Goal: Entertainment & Leisure: Consume media (video, audio)

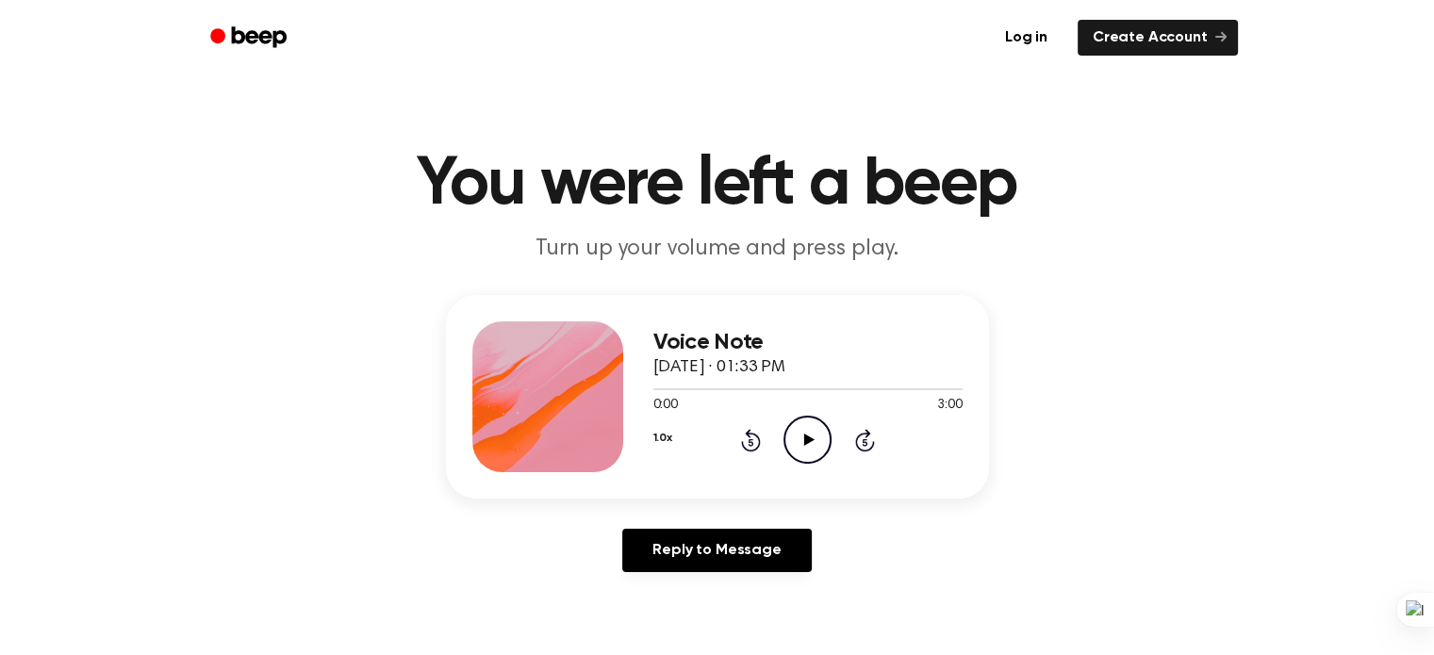
click at [802, 438] on icon "Play Audio" at bounding box center [808, 440] width 48 height 48
click at [747, 435] on icon at bounding box center [751, 440] width 20 height 23
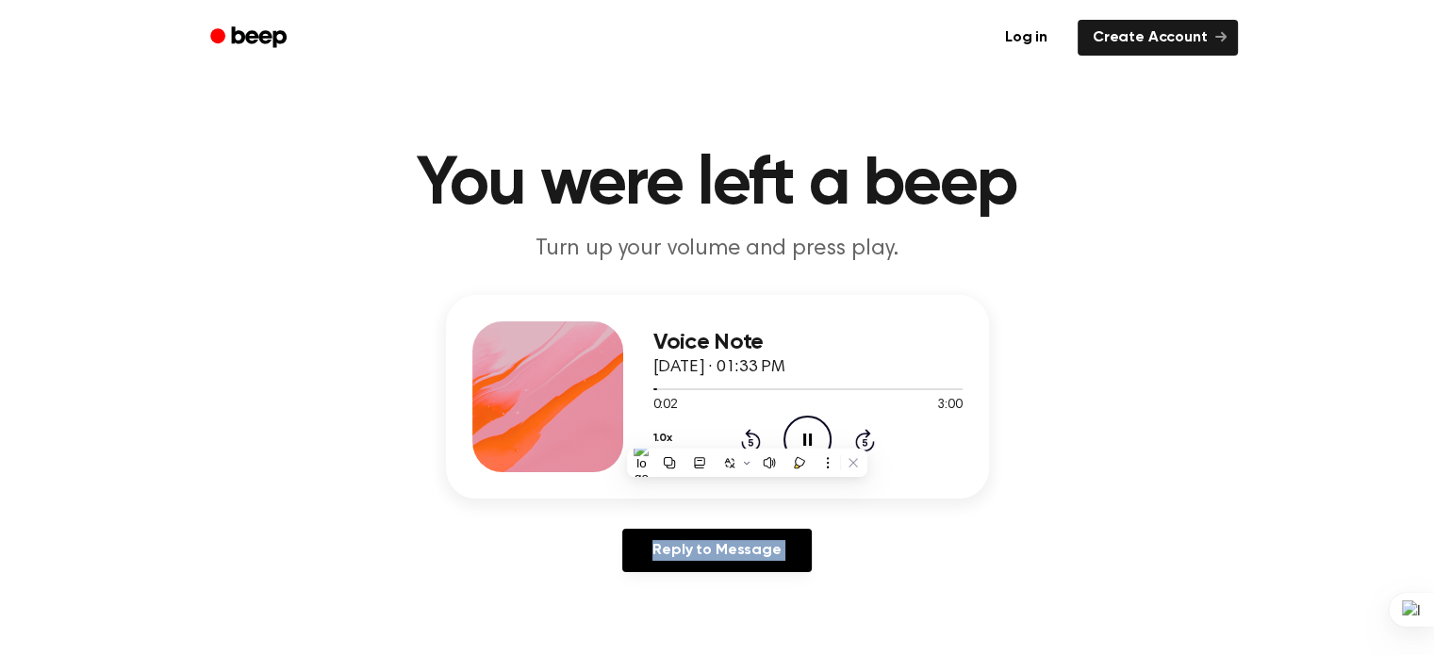
click at [747, 435] on icon at bounding box center [751, 440] width 20 height 23
click at [609, 137] on main "You were left a beep Turn up your volume and press play. Voice Note October 9, …" at bounding box center [717, 581] width 1434 height 1163
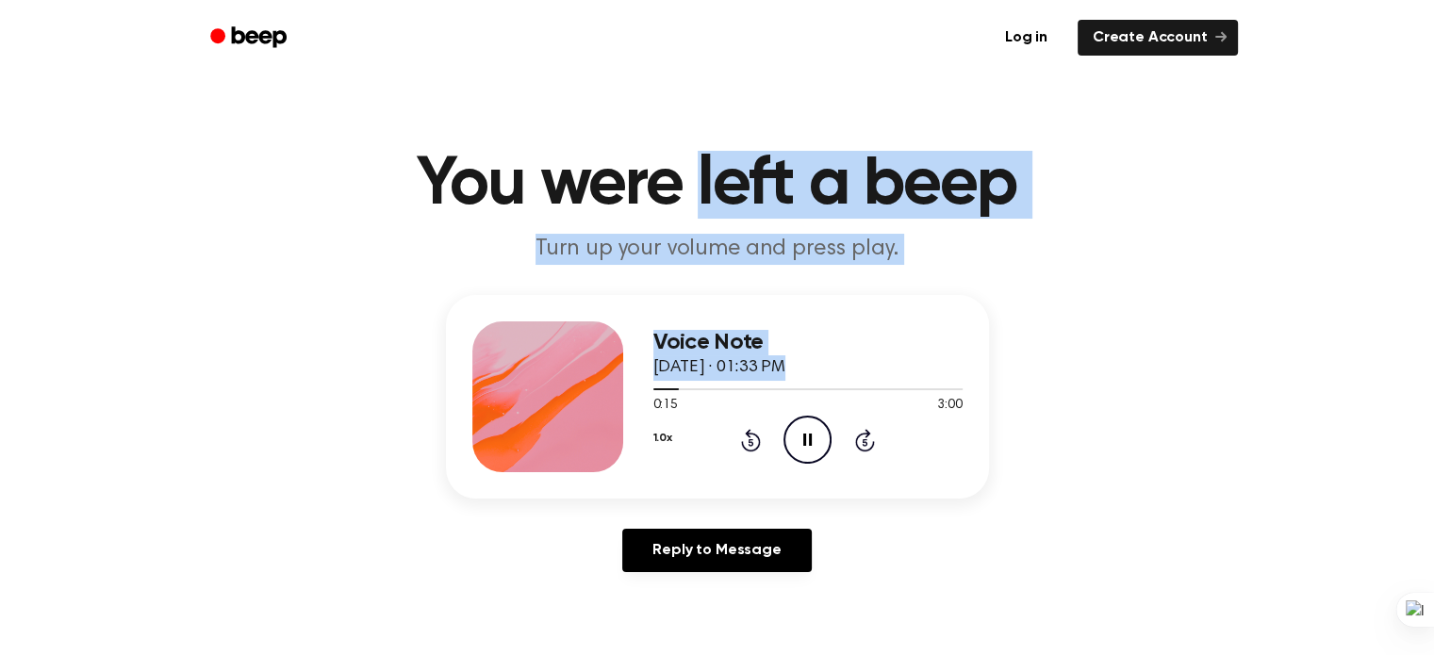
drag, startPoint x: 668, startPoint y: 389, endPoint x: 690, endPoint y: 82, distance: 307.3
click at [690, 82] on main "You were left a beep Turn up your volume and press play. Voice Note October 9, …" at bounding box center [717, 581] width 1434 height 1163
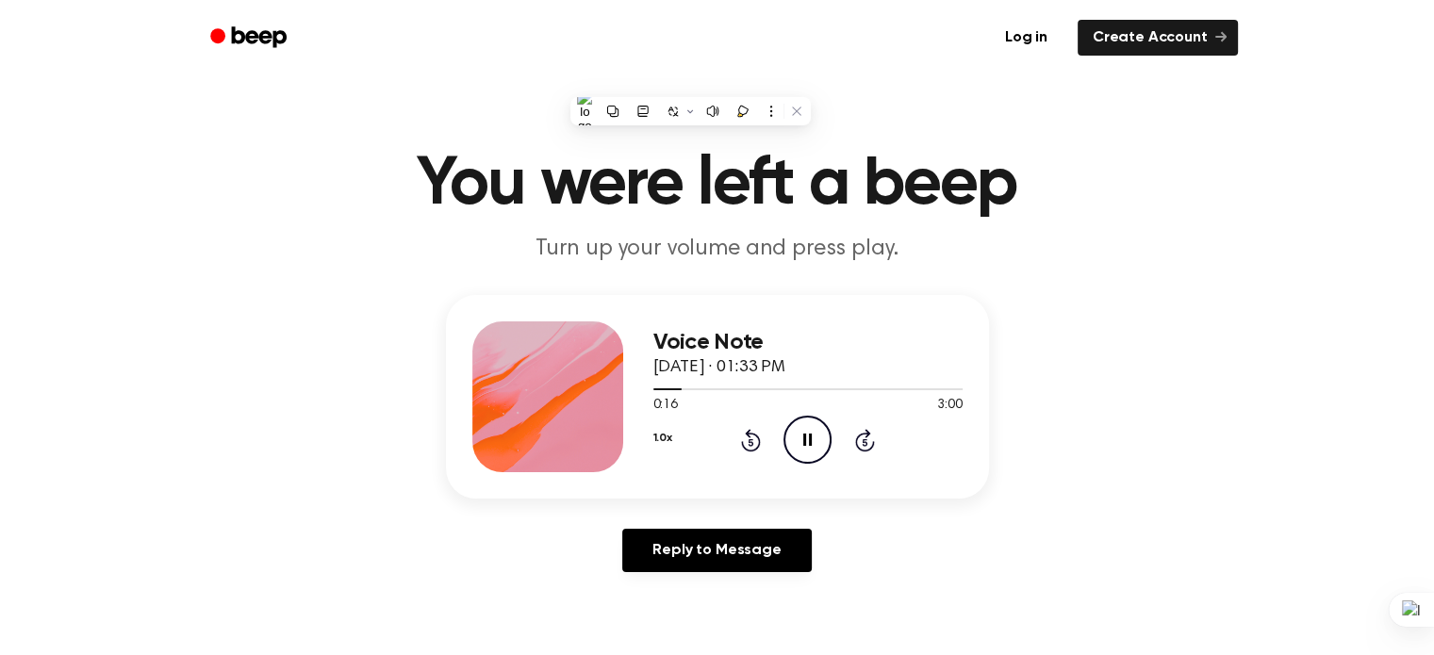
click at [654, 82] on main "You were left a beep Turn up your volume and press play. Voice Note October 9, …" at bounding box center [717, 581] width 1434 height 1163
click at [1085, 264] on header "You were left a beep Turn up your volume and press play." at bounding box center [717, 208] width 1389 height 114
click at [751, 438] on icon "Rewind 5 seconds" at bounding box center [750, 440] width 21 height 25
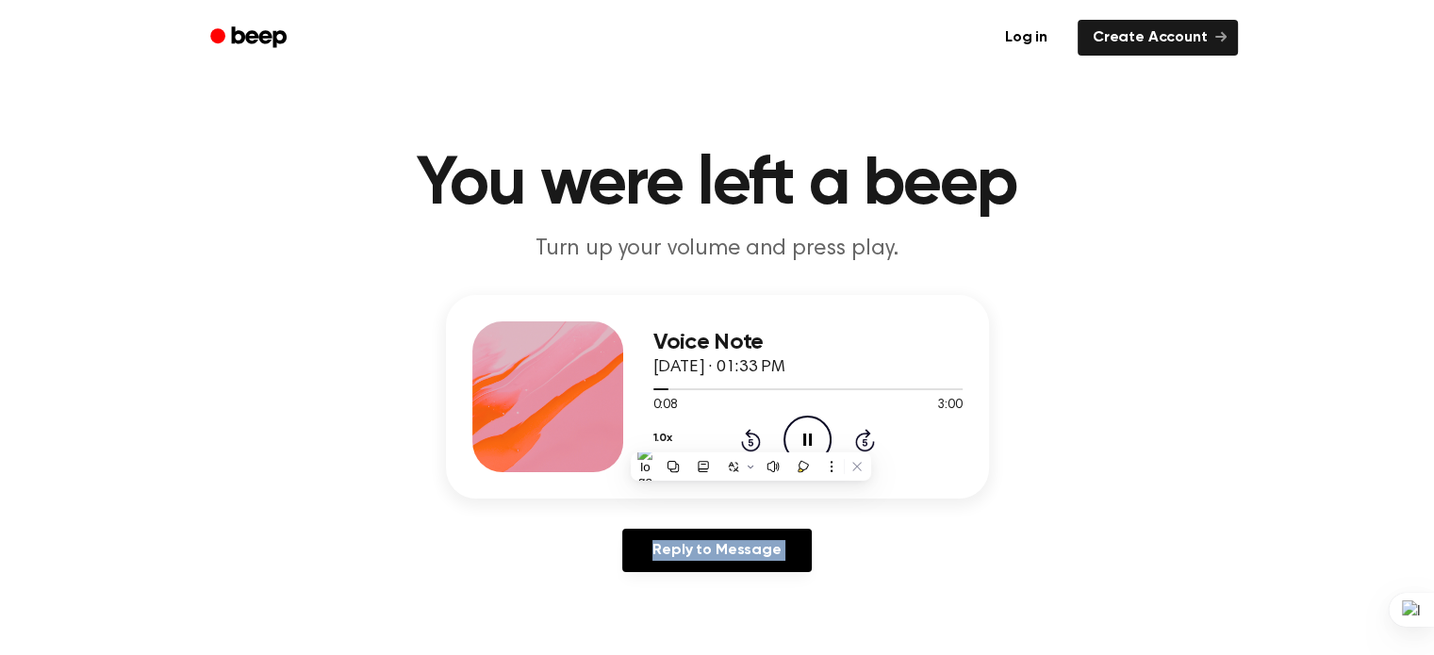
click at [751, 438] on icon "Rewind 5 seconds" at bounding box center [750, 440] width 21 height 25
drag, startPoint x: 751, startPoint y: 438, endPoint x: 1120, endPoint y: 372, distance: 375.5
click at [1120, 372] on div "Voice Note October 9, 2025 · 01:33 PM 0:04 3:00 Your browser does not support t…" at bounding box center [717, 441] width 1389 height 292
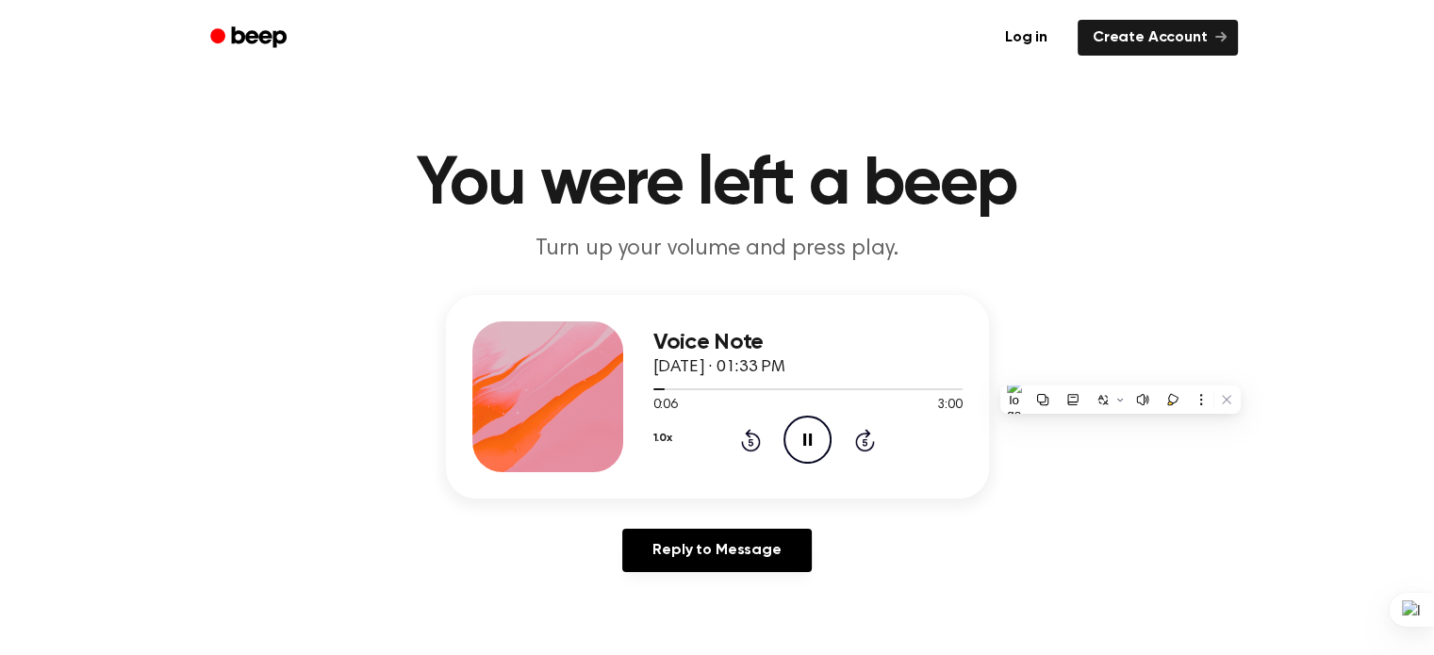
click at [1094, 262] on header "You were left a beep Turn up your volume and press play." at bounding box center [717, 208] width 1389 height 114
click at [753, 436] on icon "Rewind 5 seconds" at bounding box center [750, 440] width 21 height 25
click at [753, 438] on icon "Rewind 5 seconds" at bounding box center [750, 440] width 21 height 25
